Goal: Task Accomplishment & Management: Complete application form

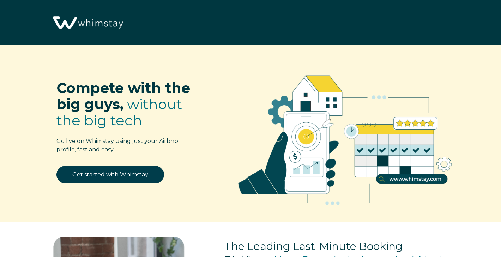
select select "US"
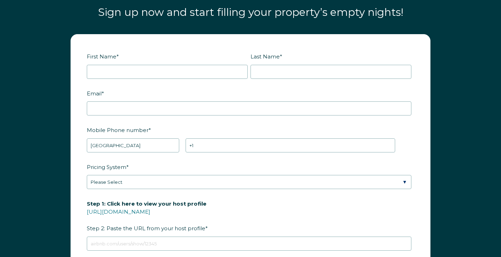
scroll to position [828, 0]
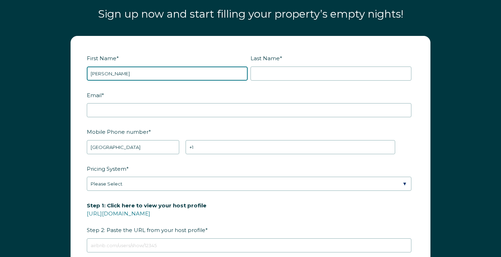
type input "[PERSON_NAME]"
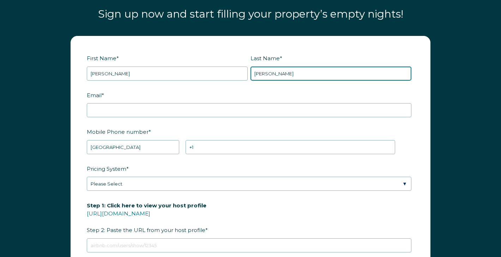
type input "[PERSON_NAME]"
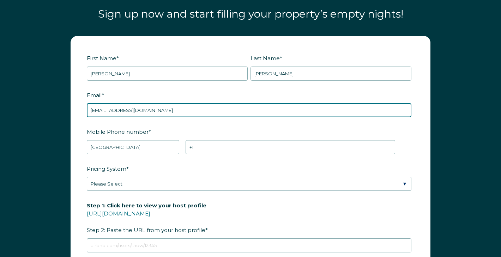
type input "[EMAIL_ADDRESS][DOMAIN_NAME]"
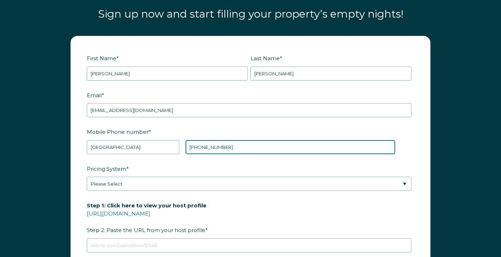
type input "[PHONE_NUMBER]"
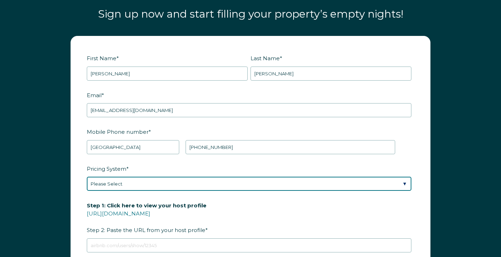
select select "Manual"
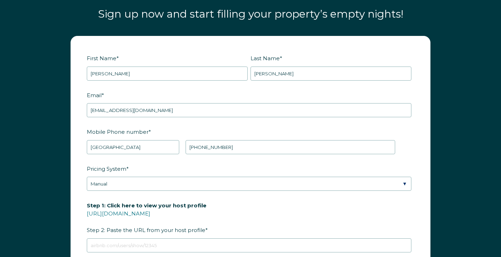
click at [154, 172] on label "Pricing System *" at bounding box center [250, 169] width 327 height 12
click at [154, 177] on select "Please Select Manual Airbnb Smart Pricing PriceLabs Wheelhouse Beyond Pricing 3…" at bounding box center [249, 184] width 324 height 14
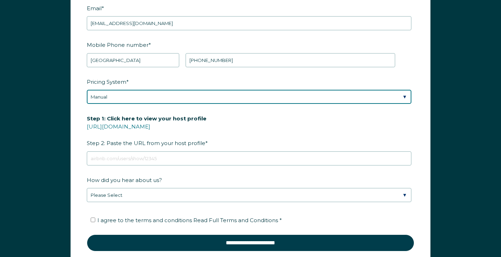
scroll to position [916, 0]
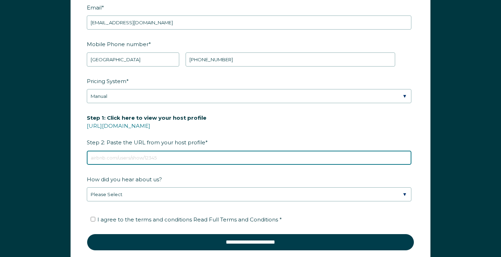
click at [154, 158] on input "Step 1: Click here to view your host profile [URL][DOMAIN_NAME] Step 2: Paste t…" at bounding box center [249, 158] width 324 height 14
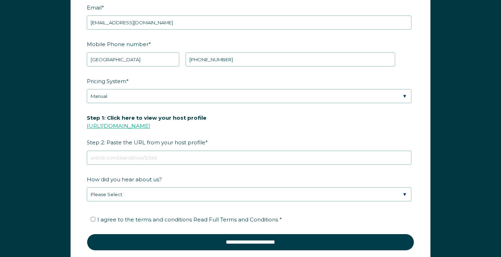
click at [150, 126] on link "[URL][DOMAIN_NAME]" at bounding box center [118, 126] width 63 height 7
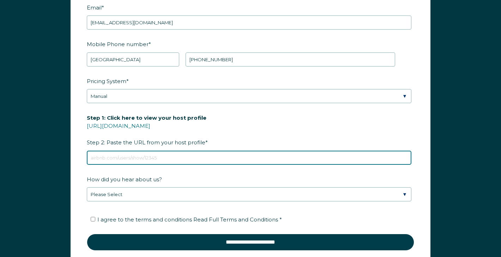
paste input "[URL][DOMAIN_NAME]"
type input "[URL][DOMAIN_NAME]"
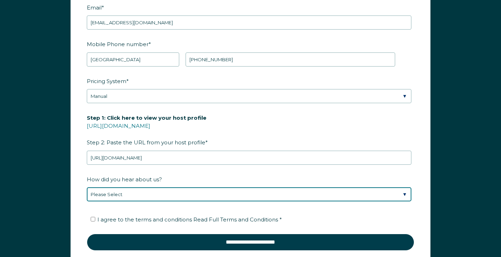
select select "Other"
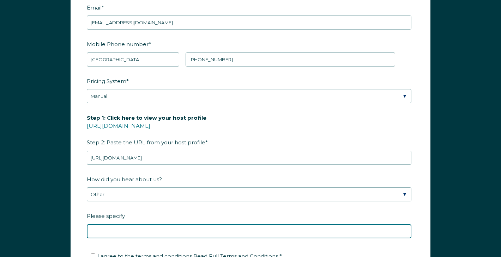
click at [123, 233] on input "Please specify" at bounding box center [249, 232] width 324 height 14
type input "instagram lead"
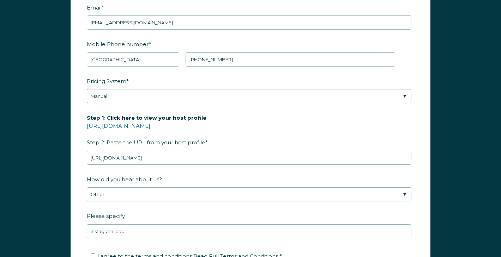
click at [145, 207] on div "How did you hear about us? Please Select Discovered Whimstay at an event or con…" at bounding box center [250, 206] width 327 height 65
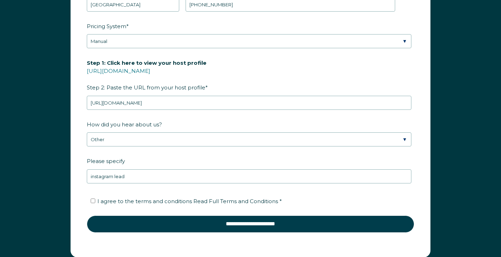
scroll to position [978, 0]
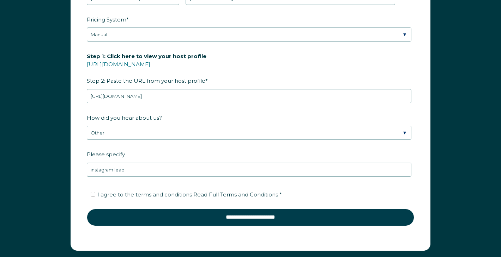
click at [93, 193] on input "I agree to the terms and conditions Read Full Terms and Conditions *" at bounding box center [93, 194] width 5 height 5
checkbox input "true"
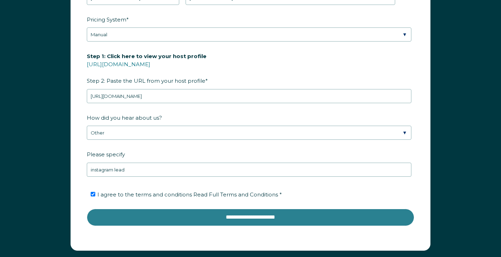
click at [162, 218] on input "**********" at bounding box center [250, 217] width 327 height 17
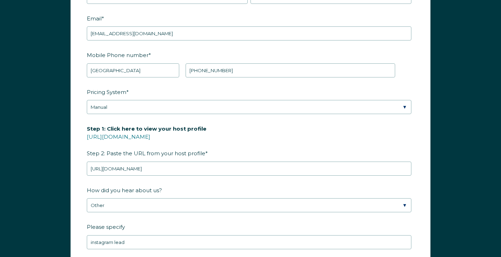
scroll to position [913, 0]
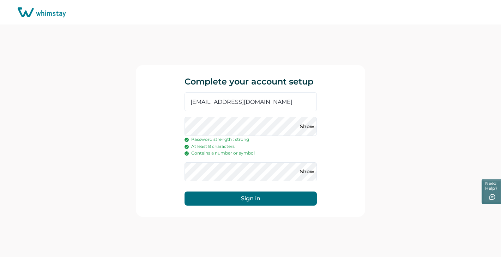
click at [220, 145] on div "Show Password strength : strong At least 8 characters Contains a number or symb…" at bounding box center [250, 137] width 132 height 40
click at [309, 126] on button "Show" at bounding box center [307, 126] width 11 height 11
click at [144, 121] on div "Complete your account setup nina_wilson7@yahoo.com Hide Password strength : str…" at bounding box center [250, 141] width 229 height 152
click at [222, 195] on button "Sign in" at bounding box center [250, 199] width 132 height 14
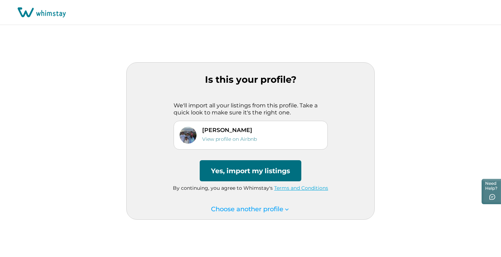
click at [262, 172] on button "Yes, import my listings" at bounding box center [251, 170] width 102 height 21
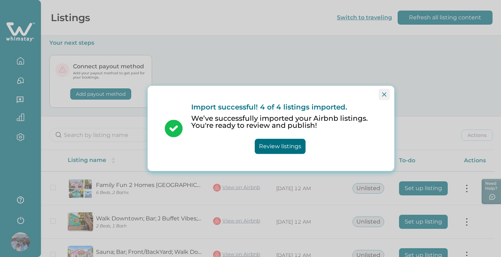
click at [385, 93] on icon "Close" at bounding box center [384, 94] width 4 height 4
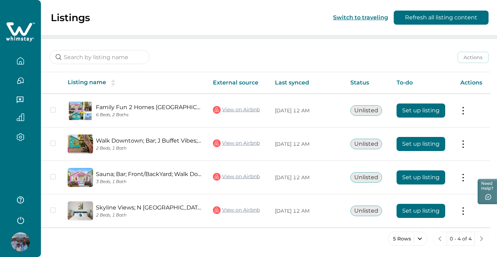
scroll to position [78, 0]
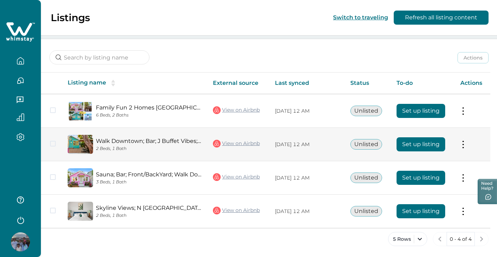
click at [420, 147] on button "Set up listing" at bounding box center [421, 145] width 49 height 14
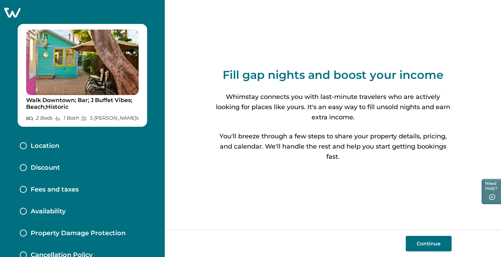
click at [423, 246] on button "Continue" at bounding box center [429, 244] width 46 height 16
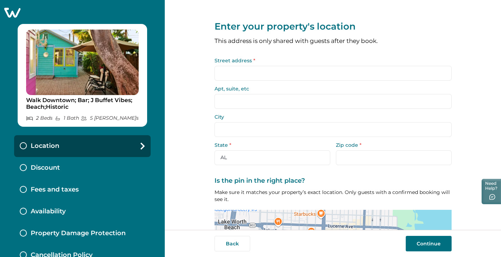
click at [277, 74] on input "Street address *" at bounding box center [332, 73] width 237 height 15
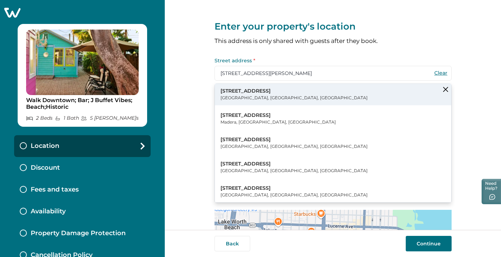
click at [263, 99] on p "Lake Worth Beach, FL, USA" at bounding box center [293, 98] width 147 height 7
type input "117 S J St"
type input "Lake Worth Beach"
select select "FL"
type input "33460"
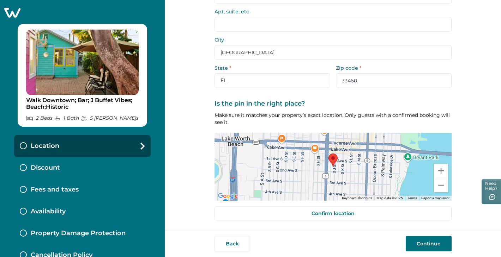
scroll to position [77, 0]
click at [426, 244] on button "Continue" at bounding box center [429, 244] width 46 height 16
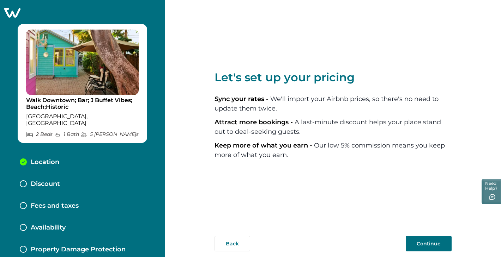
click at [433, 243] on button "Continue" at bounding box center [429, 244] width 46 height 16
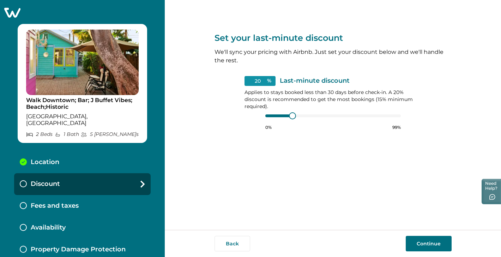
click at [427, 242] on button "Continue" at bounding box center [429, 244] width 46 height 16
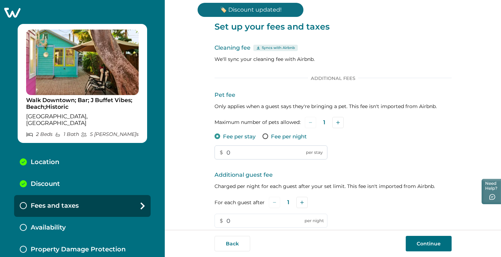
click at [233, 151] on input "0" at bounding box center [270, 153] width 113 height 14
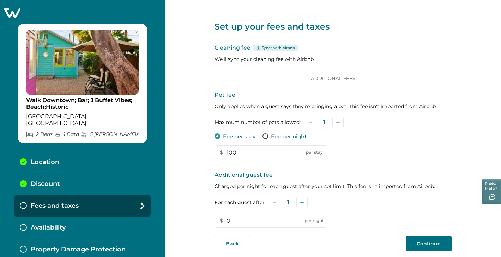
type input "100"
click at [361, 157] on div "Pet fee Only applies when a guest says they're bringing a pet. This fee isn't i…" at bounding box center [332, 125] width 237 height 69
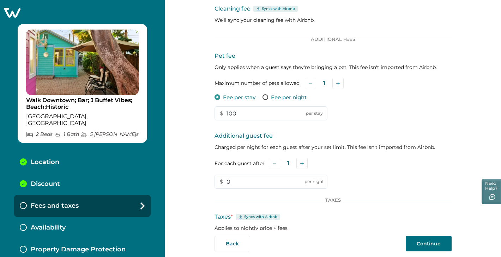
scroll to position [59, 0]
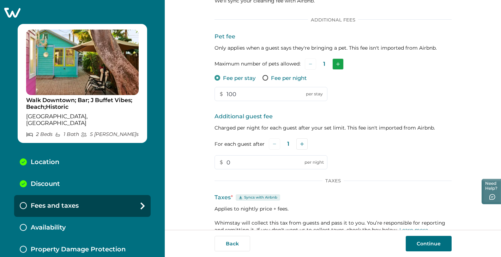
click at [334, 60] on button "Add" at bounding box center [337, 64] width 11 height 11
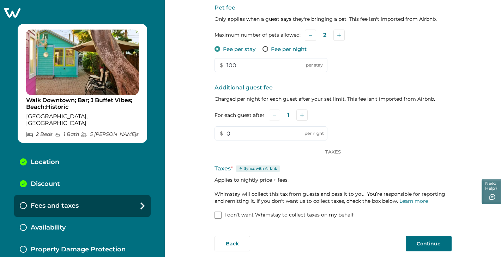
scroll to position [87, 0]
click at [302, 115] on button "Add" at bounding box center [301, 115] width 11 height 11
click at [302, 115] on icon "Add" at bounding box center [303, 116] width 4 height 4
click at [301, 115] on icon "Add" at bounding box center [303, 116] width 4 height 4
click at [249, 134] on input "0" at bounding box center [270, 134] width 113 height 14
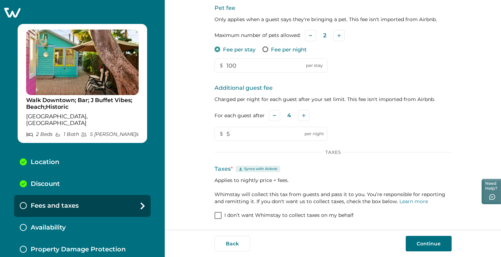
type input "5"
click at [396, 119] on div "For each guest after 4" at bounding box center [332, 115] width 237 height 11
click at [421, 245] on button "Continue" at bounding box center [429, 244] width 46 height 16
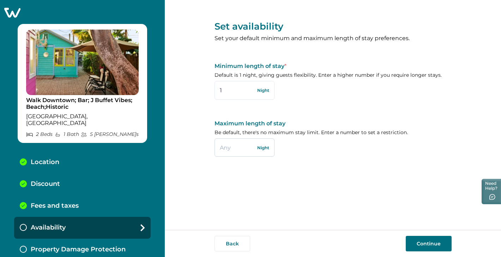
click at [227, 150] on input "text" at bounding box center [244, 148] width 60 height 18
type input "29"
click at [418, 246] on button "Continue" at bounding box center [429, 244] width 46 height 16
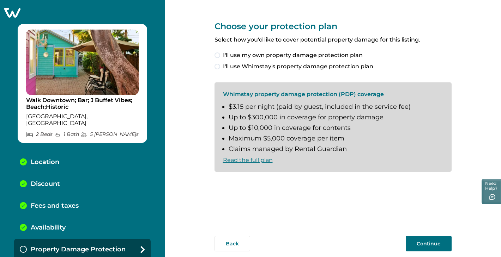
click at [220, 66] on span at bounding box center [217, 67] width 6 height 6
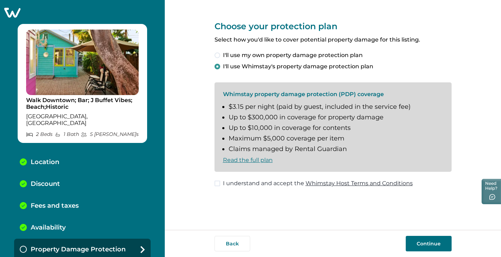
click at [219, 182] on span at bounding box center [217, 184] width 6 height 6
click at [420, 246] on button "Continue" at bounding box center [429, 244] width 46 height 16
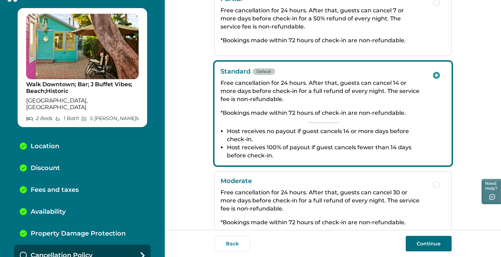
scroll to position [3, 0]
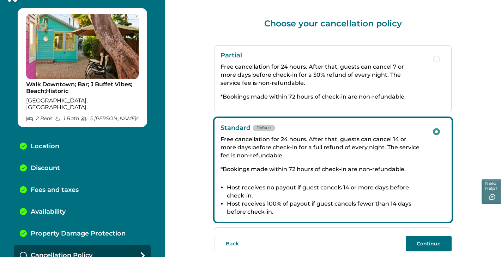
click at [351, 79] on p "Free cancellation for 24 hours. After that, guests can cancel 7 or more days be…" at bounding box center [322, 75] width 205 height 24
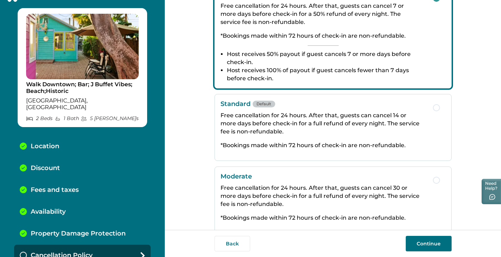
scroll to position [65, 0]
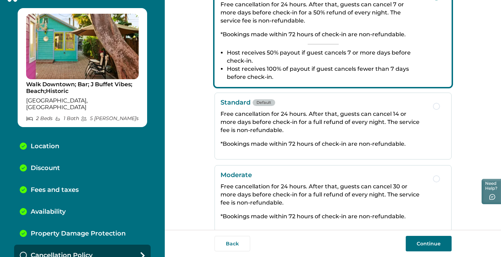
click at [431, 240] on button "Continue" at bounding box center [429, 244] width 46 height 16
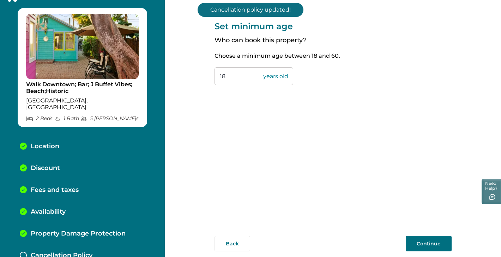
scroll to position [37, 0]
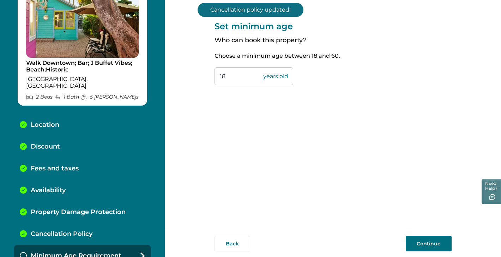
click at [432, 248] on button "Continue" at bounding box center [429, 244] width 46 height 16
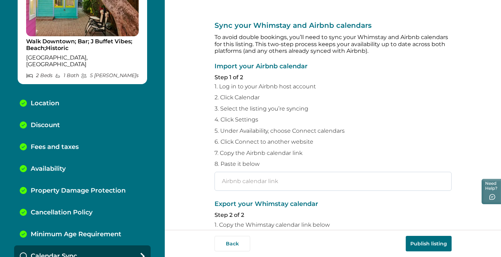
click at [229, 182] on input "text" at bounding box center [332, 181] width 237 height 19
paste input "https://www.airbnb.com/calendar/ical/1342501749234856572.ics?s=c466a436b5585199…"
type input "https://www.airbnb.com/calendar/ical/1342501749234856572.ics?s=c466a436b5585199…"
click at [331, 146] on div "Import your Airbnb calendar Step 1 of 2 1. Log in to your Airbnb host account 2…" at bounding box center [332, 127] width 237 height 128
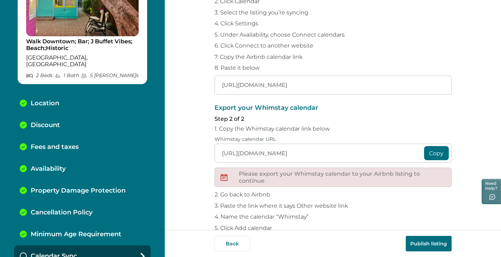
scroll to position [98, 0]
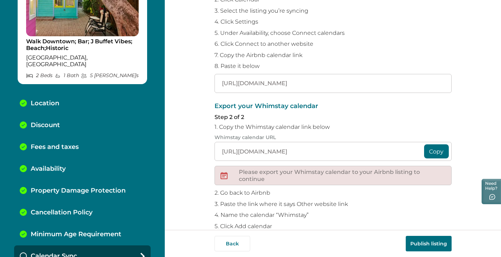
click at [440, 149] on button "Copy" at bounding box center [436, 152] width 25 height 14
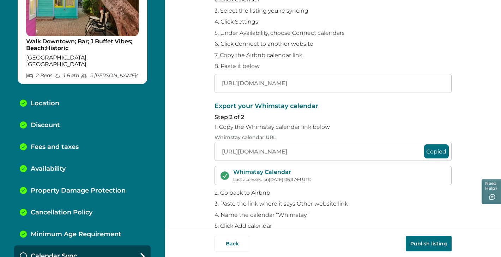
click at [352, 103] on p "Export your Whimstay calendar" at bounding box center [332, 106] width 237 height 7
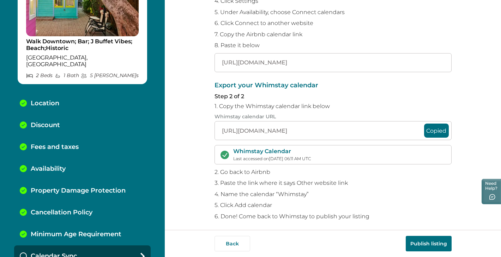
scroll to position [118, 0]
click at [424, 246] on button "Publish listing" at bounding box center [429, 244] width 46 height 16
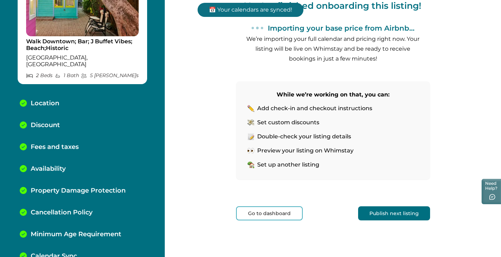
scroll to position [85, 0]
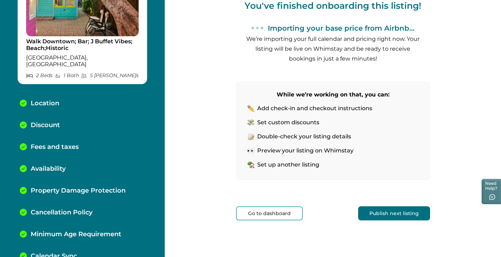
click at [390, 213] on button "Publish next listing" at bounding box center [394, 214] width 72 height 14
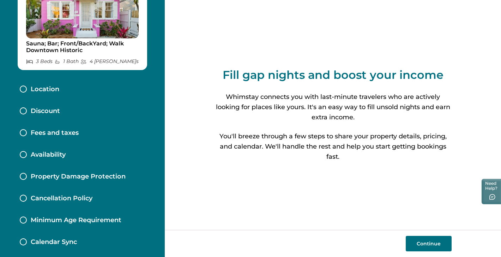
click at [427, 246] on button "Continue" at bounding box center [429, 244] width 46 height 16
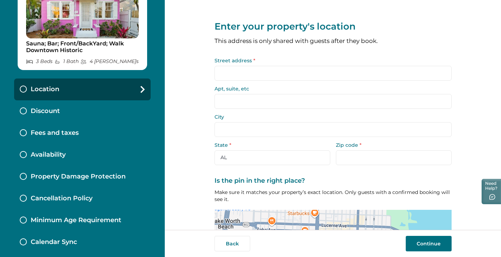
click at [280, 75] on input "Street address *" at bounding box center [332, 73] width 237 height 15
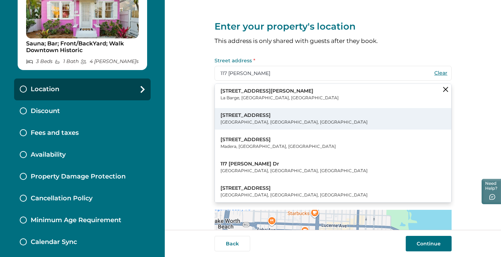
click at [247, 115] on p "117 South J Street" at bounding box center [293, 115] width 147 height 7
type input "117 S J St"
type input "Lake Worth Beach"
select select "FL"
type input "33460"
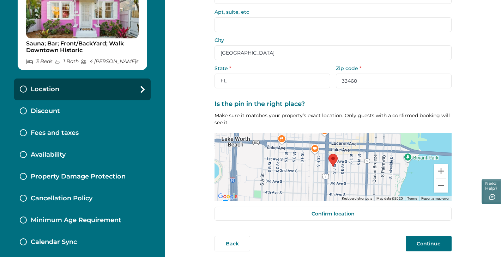
click at [413, 243] on button "Continue" at bounding box center [429, 244] width 46 height 16
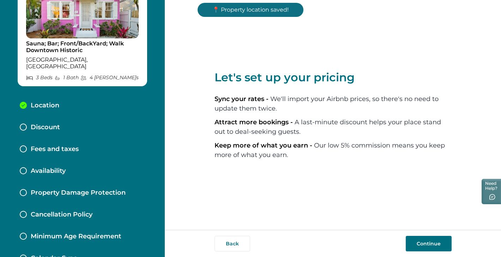
click at [429, 245] on button "Continue" at bounding box center [429, 244] width 46 height 16
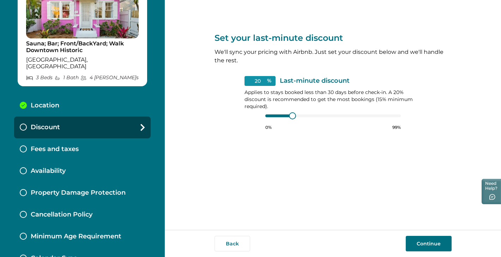
click at [430, 241] on button "Continue" at bounding box center [429, 244] width 46 height 16
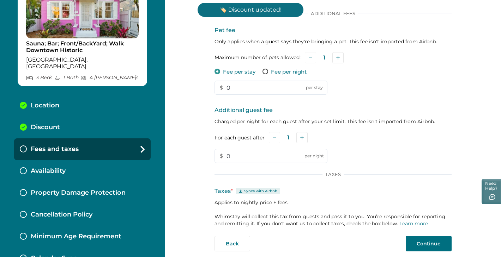
scroll to position [66, 0]
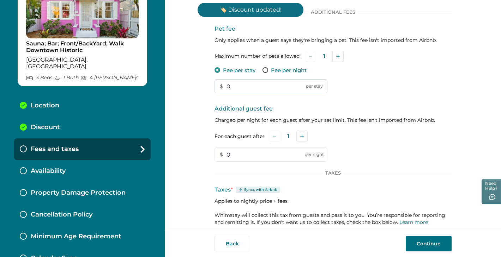
click at [240, 91] on input "0" at bounding box center [270, 86] width 113 height 14
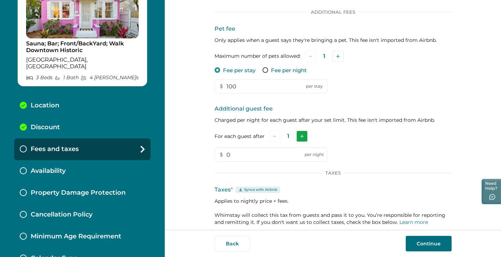
type input "100"
click at [301, 139] on button "Add" at bounding box center [301, 136] width 11 height 11
click at [241, 151] on input "0" at bounding box center [270, 155] width 113 height 14
type input "5"
click at [390, 145] on div "Additional guest fee Charged per night for each guest after your set limit. Thi…" at bounding box center [332, 133] width 237 height 57
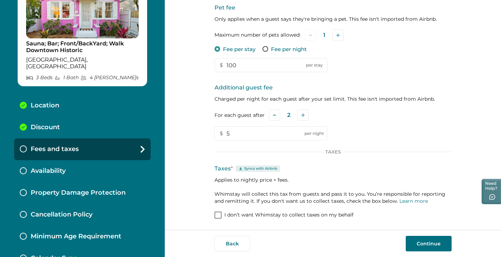
scroll to position [87, 0]
click at [435, 248] on button "Continue" at bounding box center [429, 244] width 46 height 16
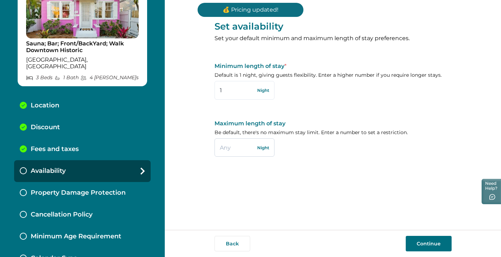
click at [231, 149] on input "text" at bounding box center [244, 148] width 60 height 18
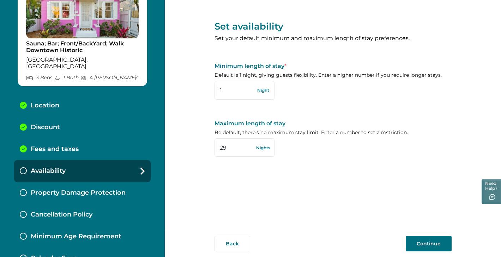
type input "29"
click at [437, 237] on button "Continue" at bounding box center [429, 244] width 46 height 16
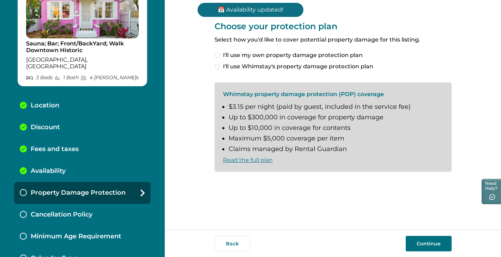
click at [219, 64] on span at bounding box center [217, 67] width 6 height 6
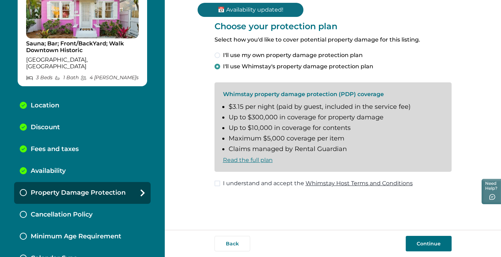
click at [214, 180] on label "I understand and accept the Whimstay Host Terms and Conditions" at bounding box center [313, 184] width 198 height 8
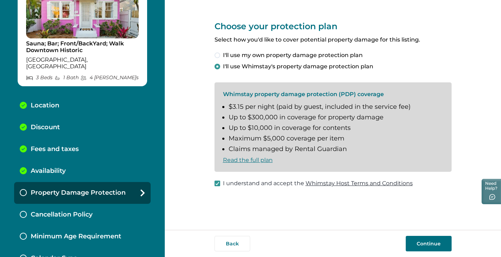
click at [423, 248] on button "Continue" at bounding box center [429, 244] width 46 height 16
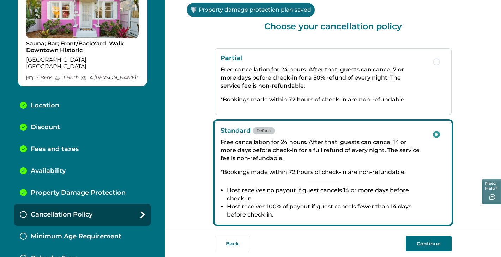
click at [285, 88] on p "Free cancellation for 24 hours. After that, guests can cancel 7 or more days be…" at bounding box center [322, 78] width 205 height 24
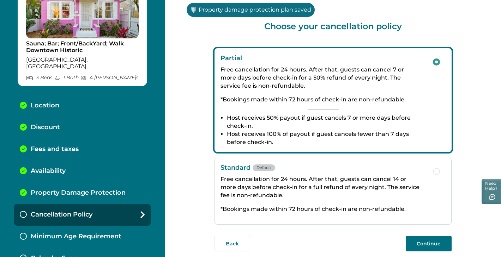
click at [421, 241] on button "Continue" at bounding box center [429, 244] width 46 height 16
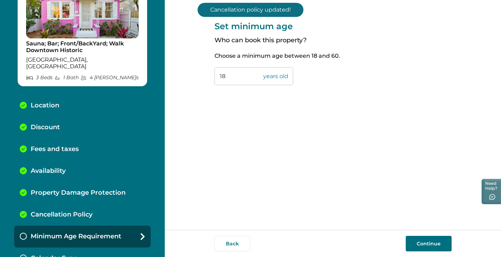
click at [420, 255] on div "Back Continue" at bounding box center [333, 243] width 336 height 27
click at [420, 244] on button "Continue" at bounding box center [429, 244] width 46 height 16
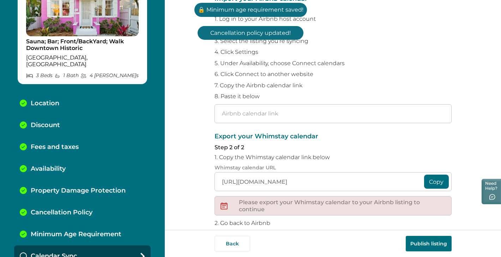
scroll to position [101, 0]
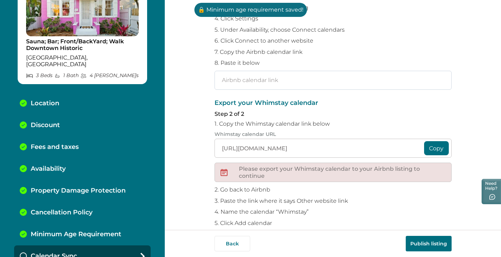
click at [287, 77] on input "text" at bounding box center [332, 80] width 237 height 19
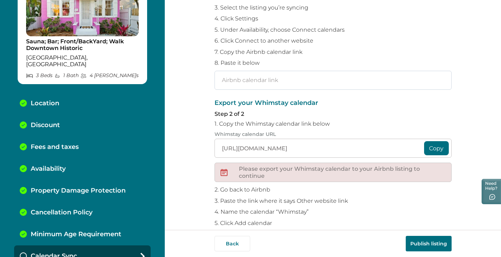
paste input "https://www.airbnb.com/calendar/ical/1335449924194436939.ics?s=9a1e14c291df2571…"
type input "https://www.airbnb.com/calendar/ical/1335449924194436939.ics?s=9a1e14c291df2571…"
click at [425, 147] on button "Copy" at bounding box center [436, 148] width 25 height 14
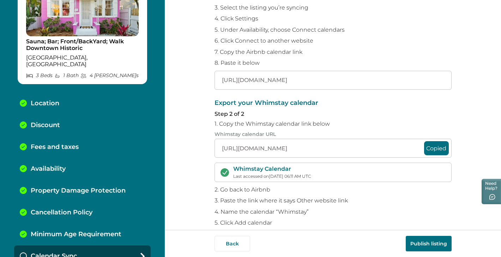
click at [435, 245] on button "Publish listing" at bounding box center [429, 244] width 46 height 16
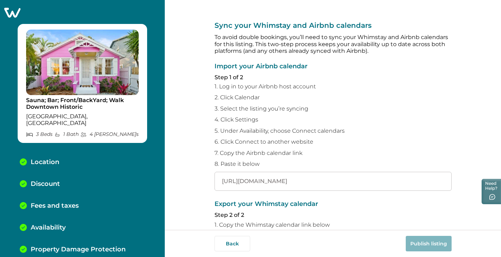
scroll to position [0, 0]
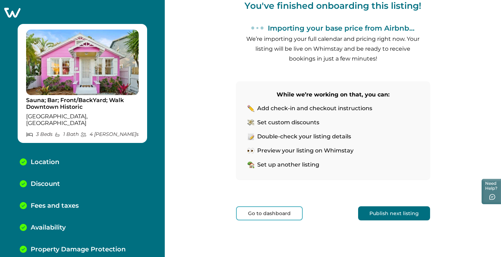
click at [391, 212] on button "Publish next listing" at bounding box center [394, 214] width 72 height 14
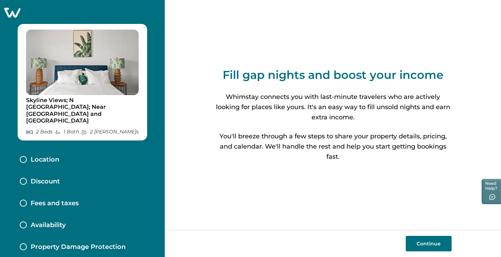
click at [426, 247] on button "Continue" at bounding box center [429, 244] width 46 height 16
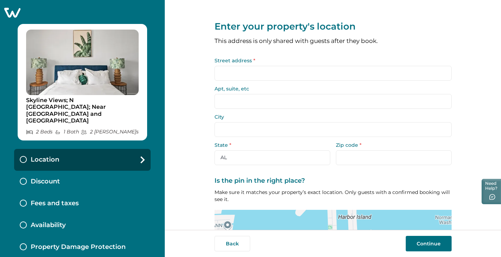
click at [329, 80] on input "Street address *" at bounding box center [332, 73] width 237 height 15
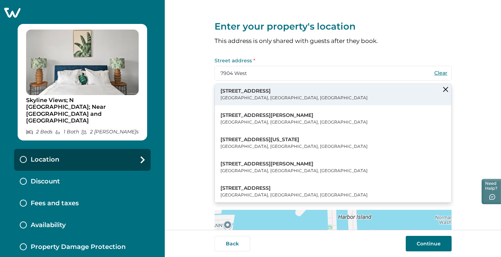
click at [281, 96] on button "7904 West Drive North Bay Village, FL, USA" at bounding box center [333, 95] width 236 height 22
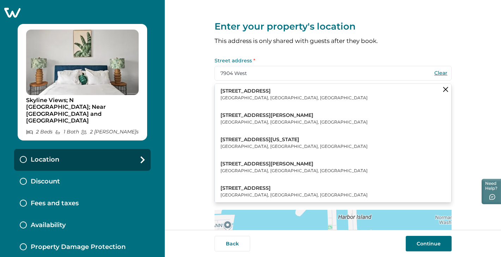
type input "7904 West Dr"
type input "North Bay Village"
select select "FL"
type input "33141"
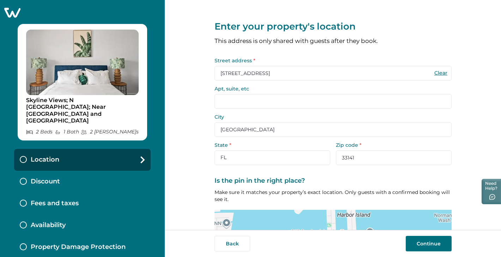
click at [250, 103] on input "Apt, suite, etc" at bounding box center [332, 101] width 237 height 15
type input "811"
click at [194, 130] on div "Enter your property's location This address is only shared with guests after th…" at bounding box center [333, 115] width 336 height 230
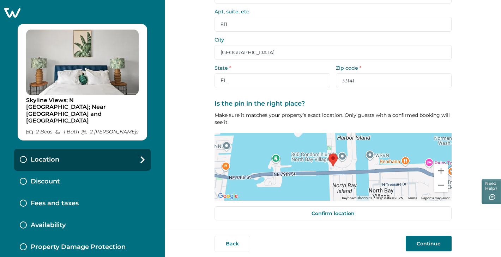
scroll to position [77, 0]
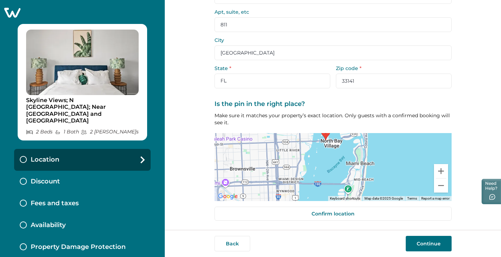
click at [440, 242] on button "Continue" at bounding box center [429, 244] width 46 height 16
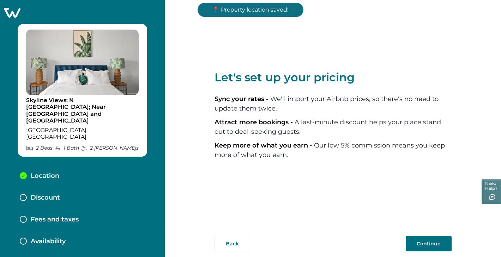
click at [427, 242] on button "Continue" at bounding box center [429, 244] width 46 height 16
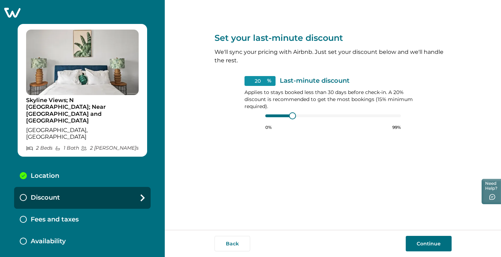
click at [427, 243] on button "Continue" at bounding box center [429, 244] width 46 height 16
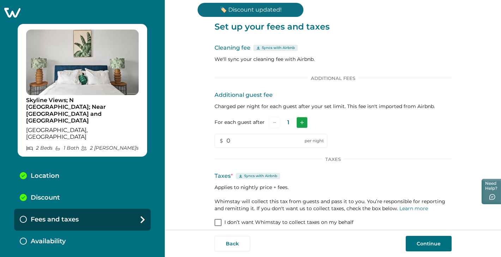
click at [302, 123] on button "Add" at bounding box center [301, 122] width 11 height 11
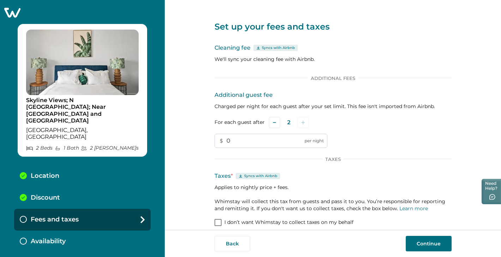
click at [240, 141] on input "0" at bounding box center [270, 141] width 113 height 14
type input "5"
click at [293, 173] on p "Taxes * Syncs with Airbnb" at bounding box center [332, 176] width 237 height 8
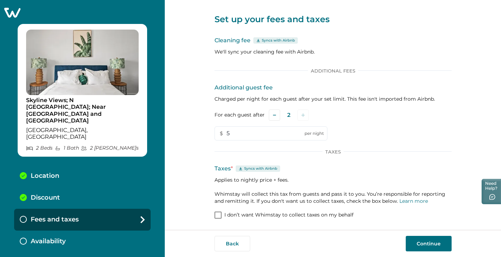
scroll to position [7, 0]
click at [431, 244] on button "Continue" at bounding box center [429, 244] width 46 height 16
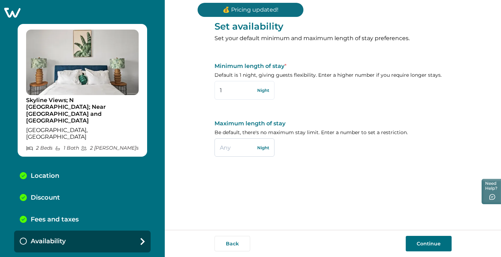
click at [233, 147] on input "text" at bounding box center [244, 148] width 60 height 18
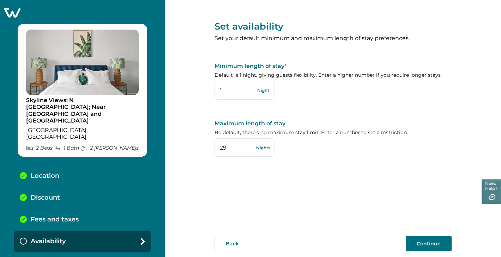
type input "29"
click at [431, 239] on button "Continue" at bounding box center [429, 244] width 46 height 16
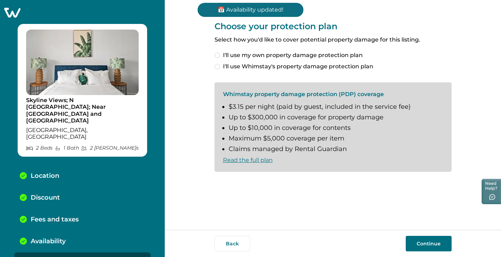
click at [219, 67] on span at bounding box center [217, 67] width 6 height 6
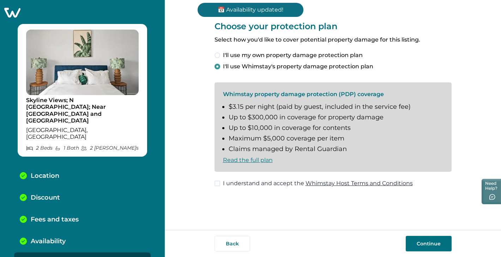
drag, startPoint x: 286, startPoint y: 204, endPoint x: 237, endPoint y: 188, distance: 51.5
click at [285, 204] on div "Choose your protection plan Select how you'd like to cover potential property d…" at bounding box center [332, 115] width 237 height 230
click at [223, 182] on span "I understand and accept the Whimstay Host Terms and Conditions" at bounding box center [318, 184] width 190 height 8
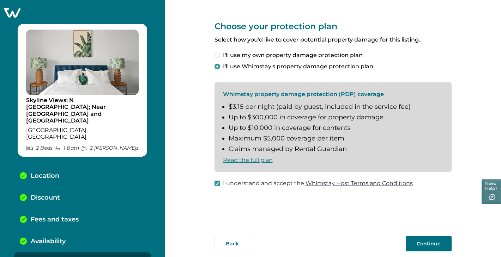
click at [418, 244] on button "Continue" at bounding box center [429, 244] width 46 height 16
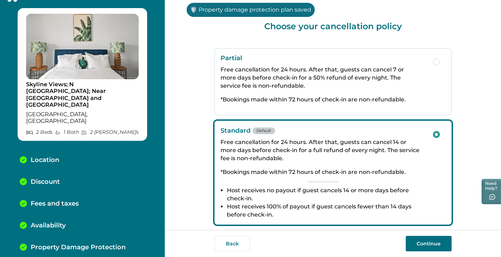
click at [277, 84] on p "Free cancellation for 24 hours. After that, guests can cancel 7 or more days be…" at bounding box center [322, 78] width 205 height 24
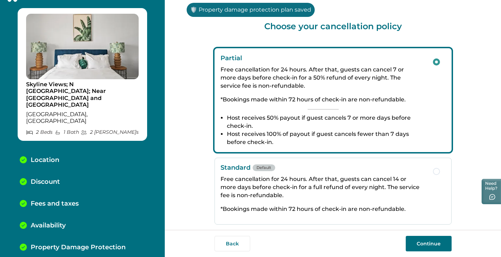
click at [424, 242] on button "Continue" at bounding box center [429, 244] width 46 height 16
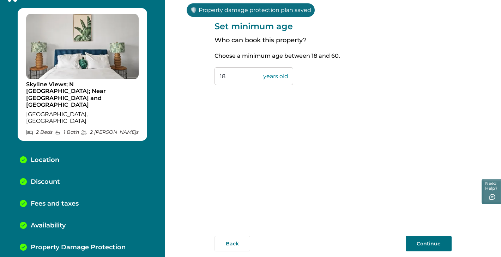
scroll to position [37, 0]
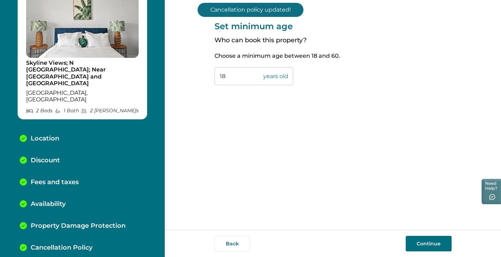
click at [413, 242] on button "Continue" at bounding box center [429, 244] width 46 height 16
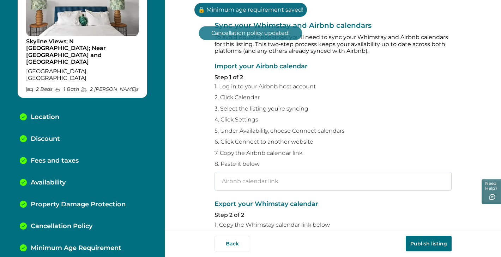
click at [263, 174] on input "text" at bounding box center [332, 181] width 237 height 19
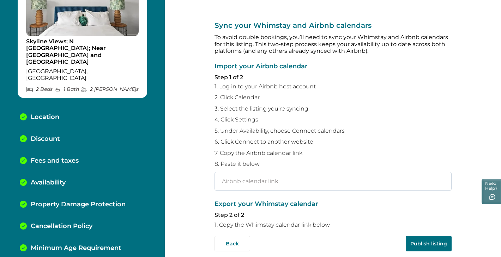
paste input "https://www.airbnb.com/calendar/ical/1179331863925252580.ics?s=b4c2de3b620c7dfb…"
type input "https://www.airbnb.com/calendar/ical/1179331863925252580.ics?s=b4c2de3b620c7dfb…"
click at [337, 150] on p "7. Copy the Airbnb calendar link" at bounding box center [332, 153] width 237 height 7
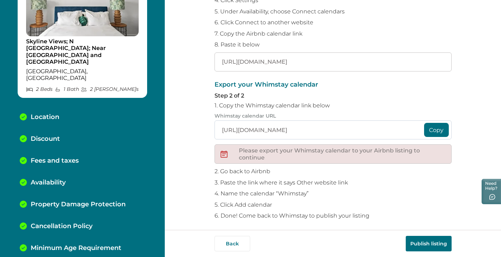
scroll to position [119, 0]
click at [440, 125] on button "Copy" at bounding box center [436, 131] width 25 height 14
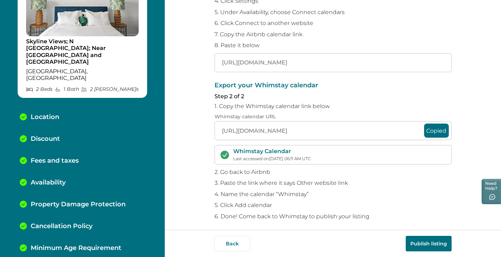
scroll to position [118, 0]
click at [417, 242] on button "Publish listing" at bounding box center [429, 244] width 46 height 16
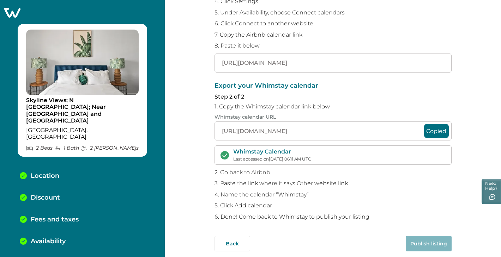
scroll to position [0, 0]
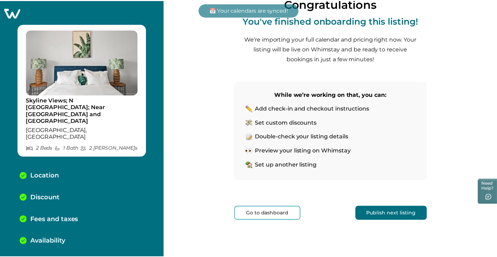
scroll to position [70, 0]
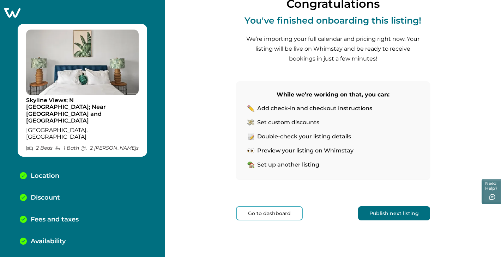
click at [282, 215] on button "Go to dashboard" at bounding box center [269, 214] width 67 height 14
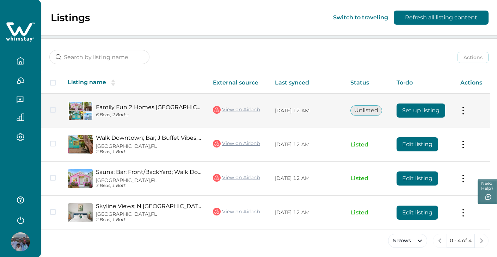
scroll to position [78, 0]
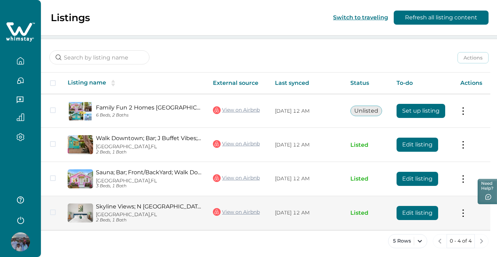
click at [420, 212] on button "Edit listing" at bounding box center [418, 213] width 42 height 14
